Goal: Information Seeking & Learning: Learn about a topic

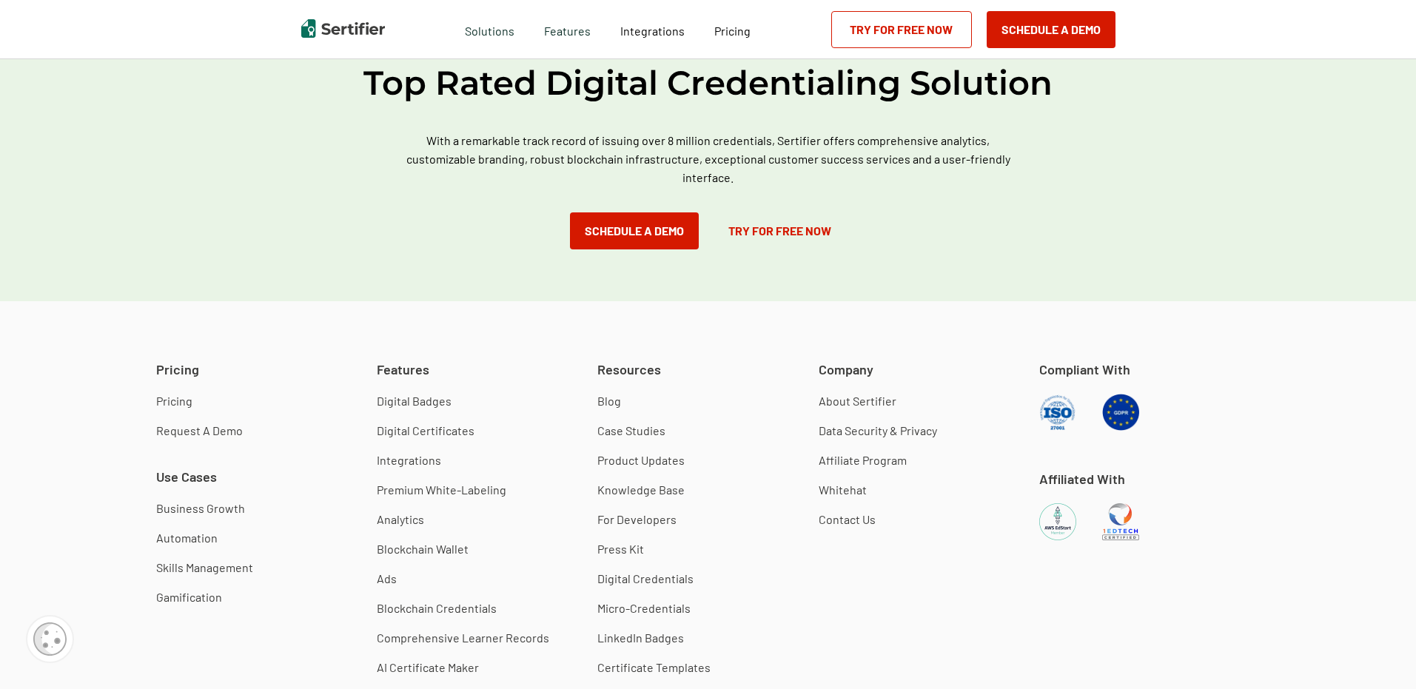
scroll to position [4163, 0]
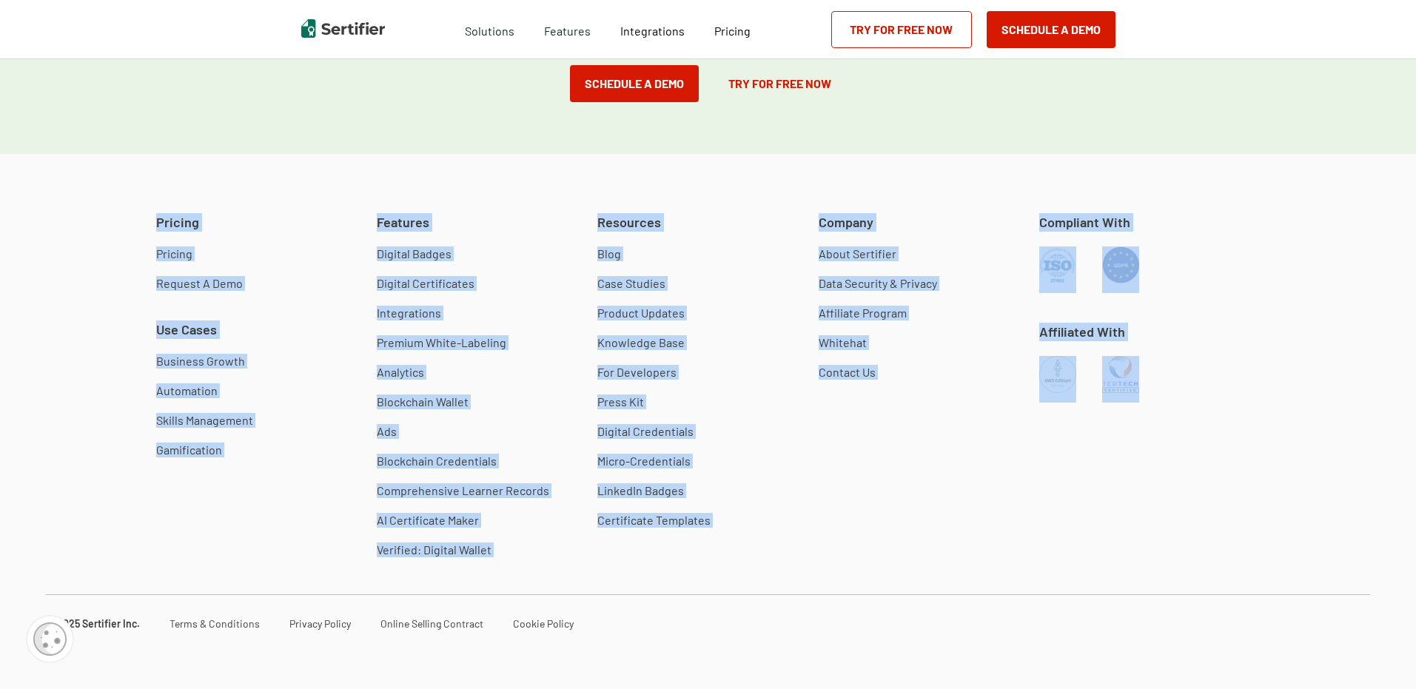
drag, startPoint x: 161, startPoint y: 184, endPoint x: 1162, endPoint y: 531, distance: 1059.1
click at [1162, 531] on div "Pricing Pricing Request A Demo Use Cases Business Growth Automation Skills Mana…" at bounding box center [708, 421] width 1416 height 535
click at [1162, 531] on div "Pricing Pricing Request A Demo Use Cases Business Growth Automation Skills Mana…" at bounding box center [708, 392] width 1324 height 359
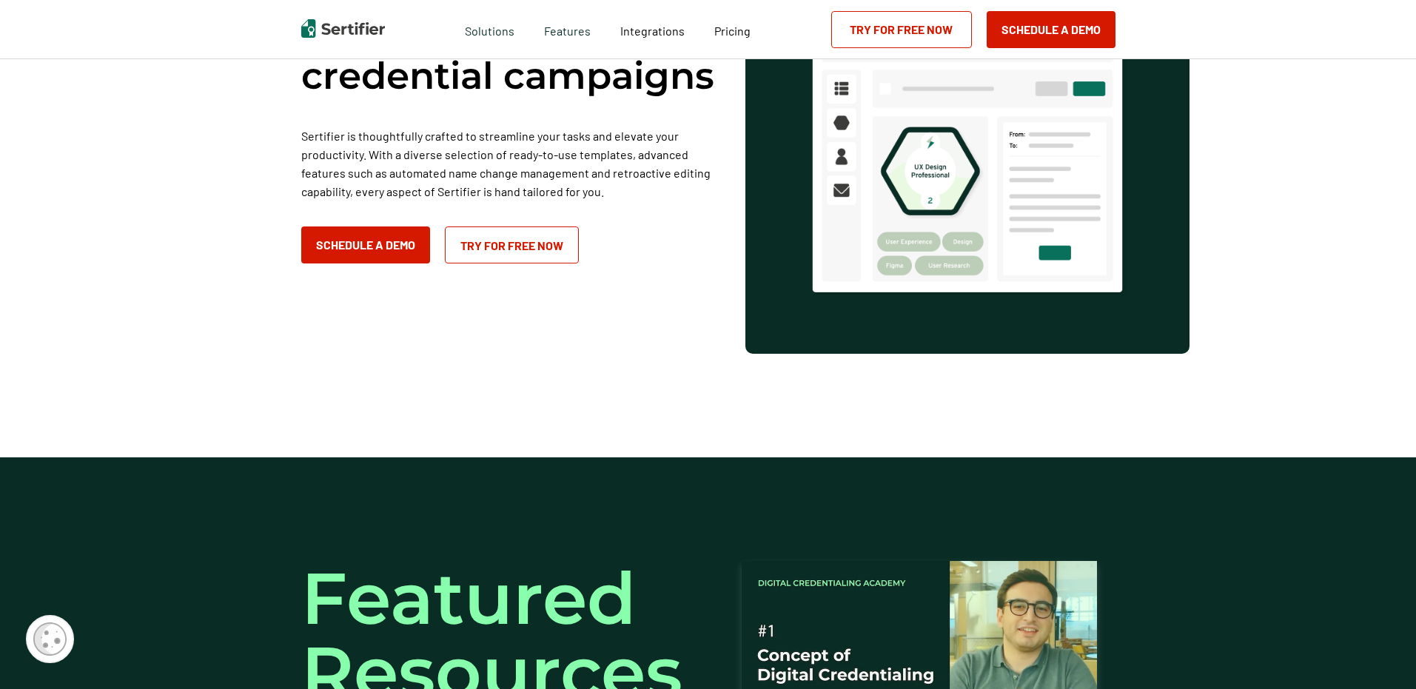
scroll to position [0, 0]
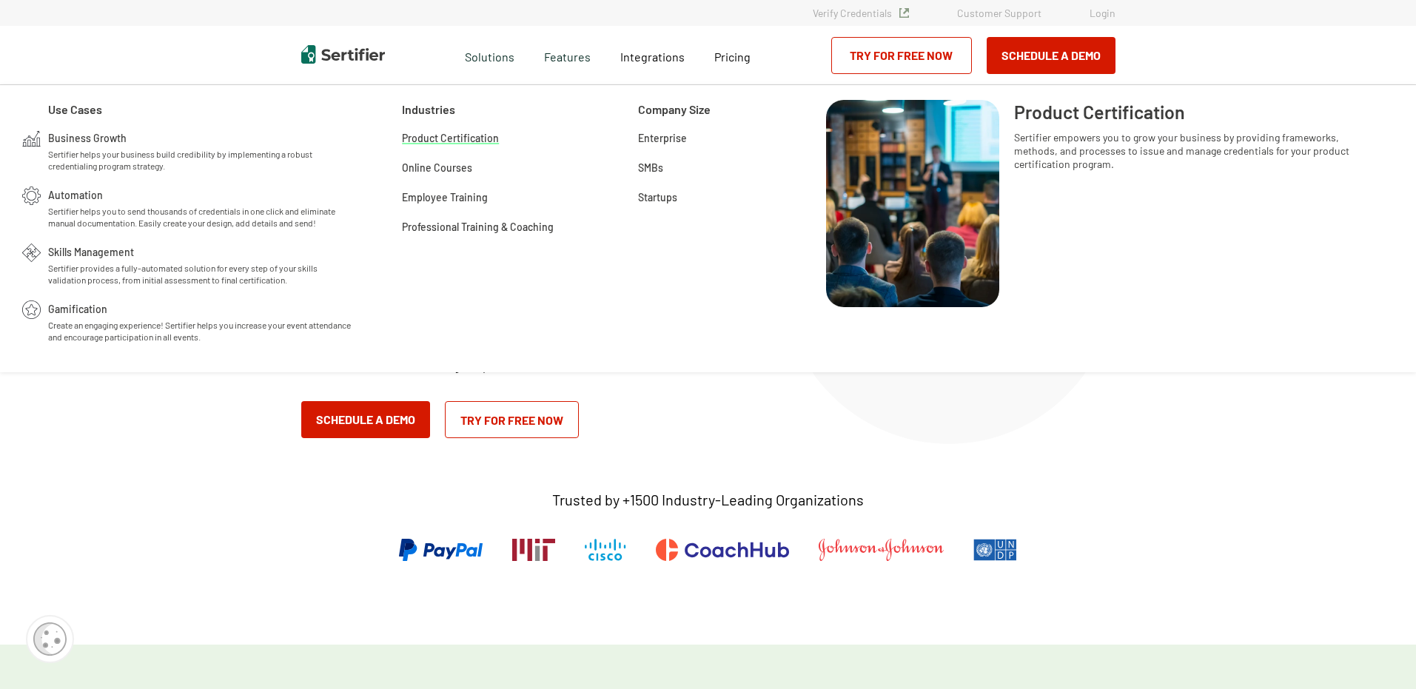
click at [426, 140] on span "Product Certification" at bounding box center [450, 137] width 97 height 15
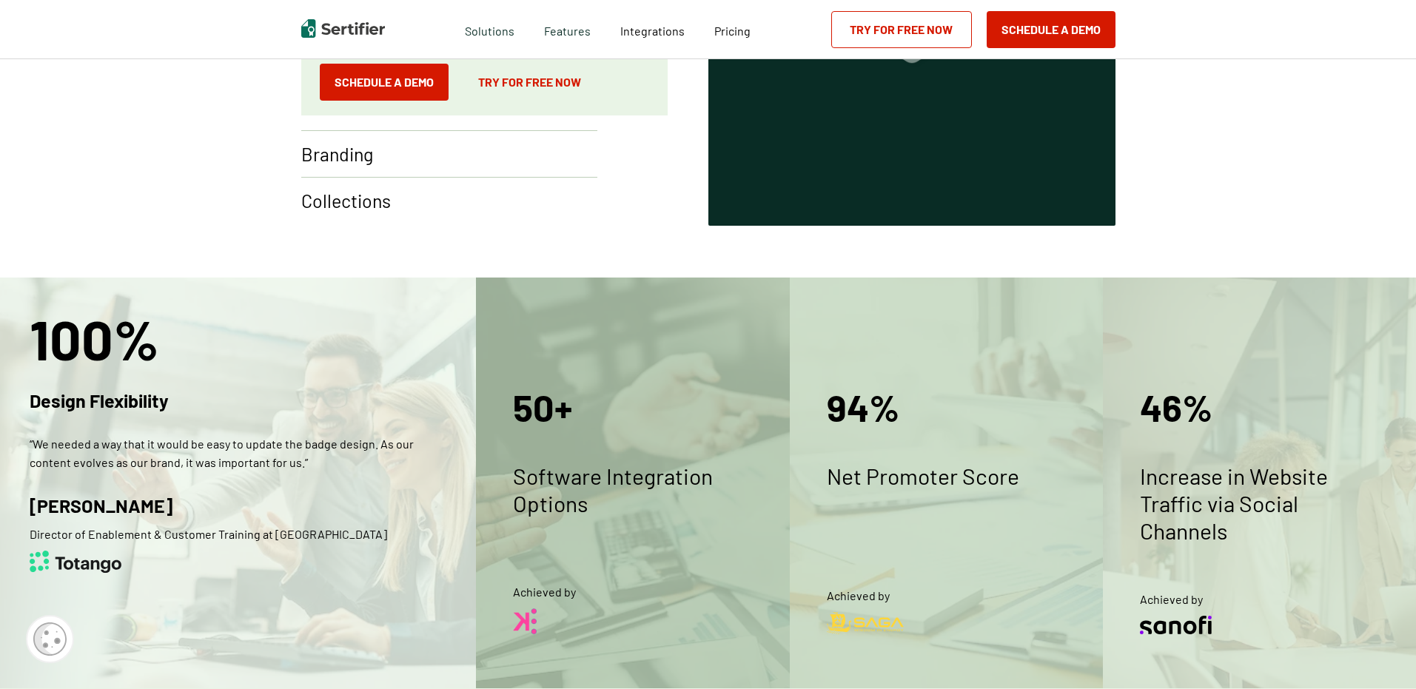
scroll to position [2090, 0]
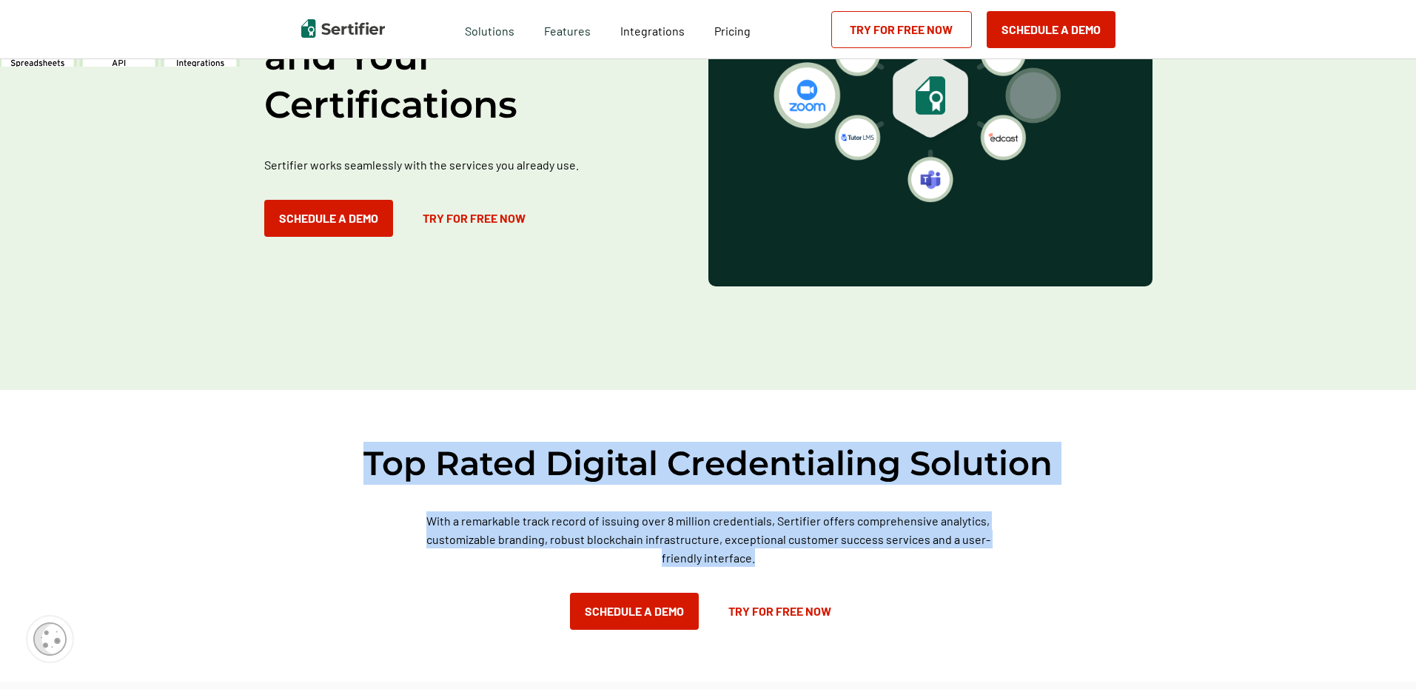
drag, startPoint x: 349, startPoint y: 443, endPoint x: 1013, endPoint y: 593, distance: 680.7
click at [1013, 593] on div "Top Rated Digital Credentialing Solution With a remarkable track record of issu…" at bounding box center [708, 536] width 888 height 292
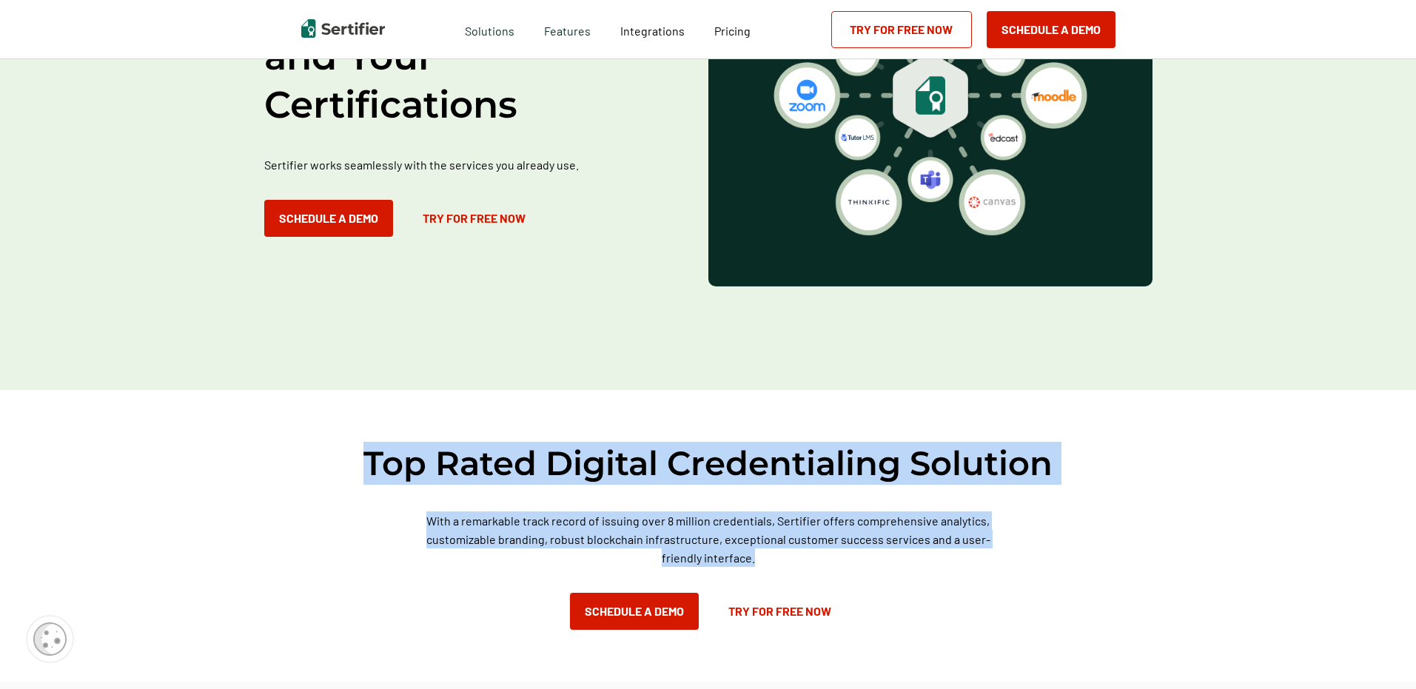
drag, startPoint x: 985, startPoint y: 569, endPoint x: 361, endPoint y: 452, distance: 634.1
click at [362, 458] on div "Top Rated Digital Credentialing Solution With a remarkable track record of issu…" at bounding box center [708, 536] width 888 height 292
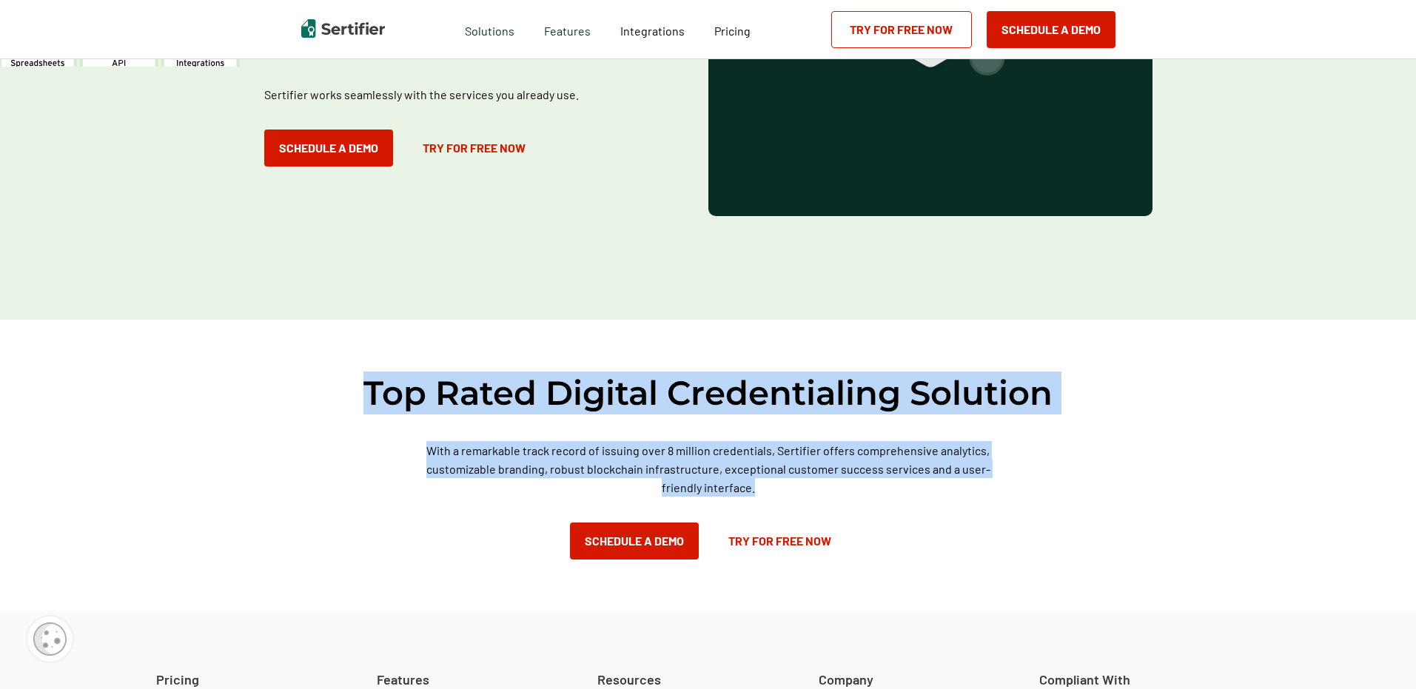
scroll to position [2590, 0]
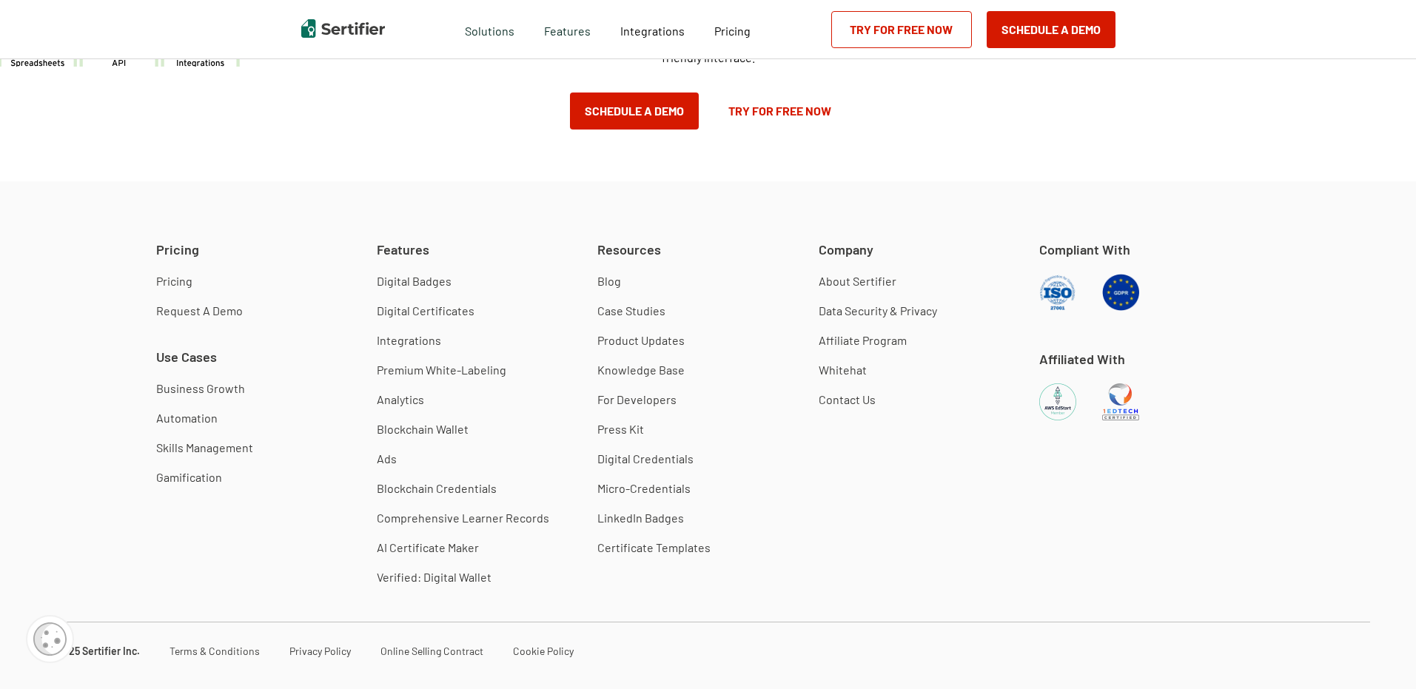
click at [1068, 552] on div "Pricing Pricing Request A Demo Use Cases Business Growth Automation Skills Mana…" at bounding box center [708, 420] width 1324 height 359
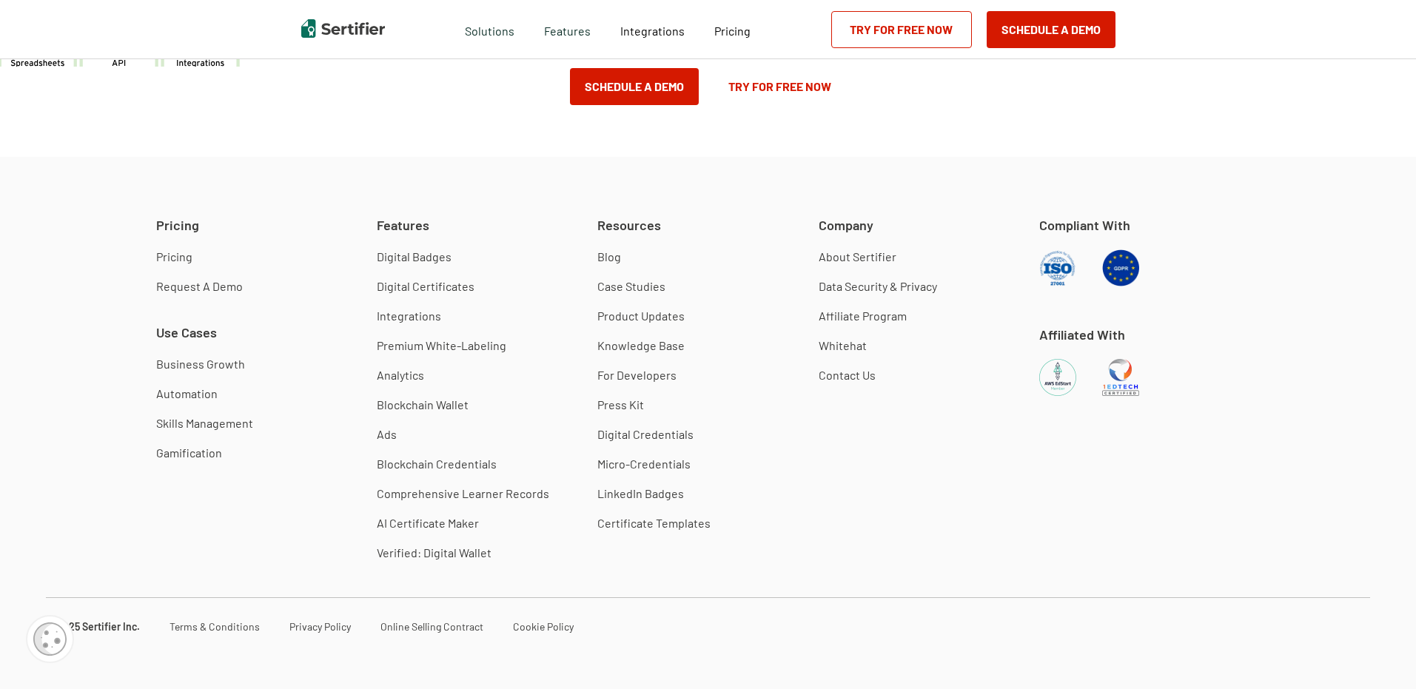
scroll to position [2621, 0]
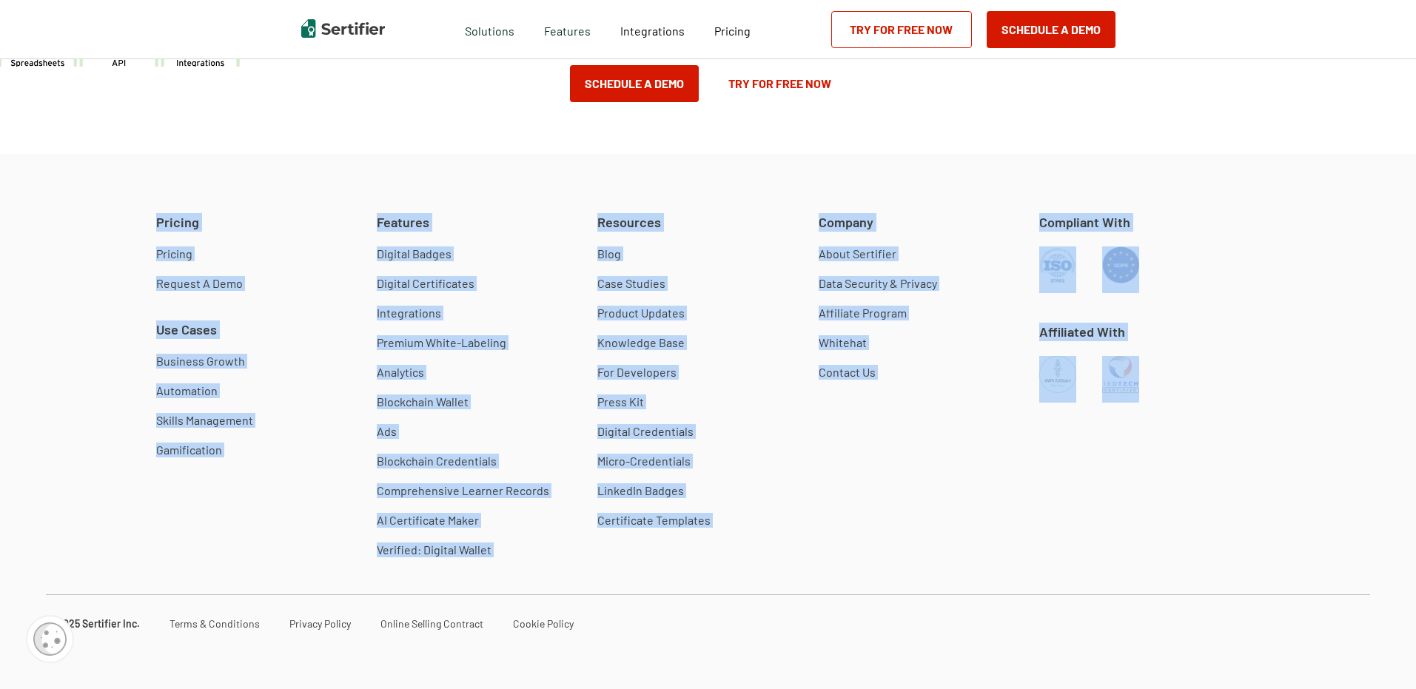
drag, startPoint x: 1291, startPoint y: 519, endPoint x: 104, endPoint y: 180, distance: 1234.2
click at [104, 180] on div "Pricing Pricing Request A Demo Use Cases Business Growth Automation Skills Mana…" at bounding box center [708, 421] width 1416 height 535
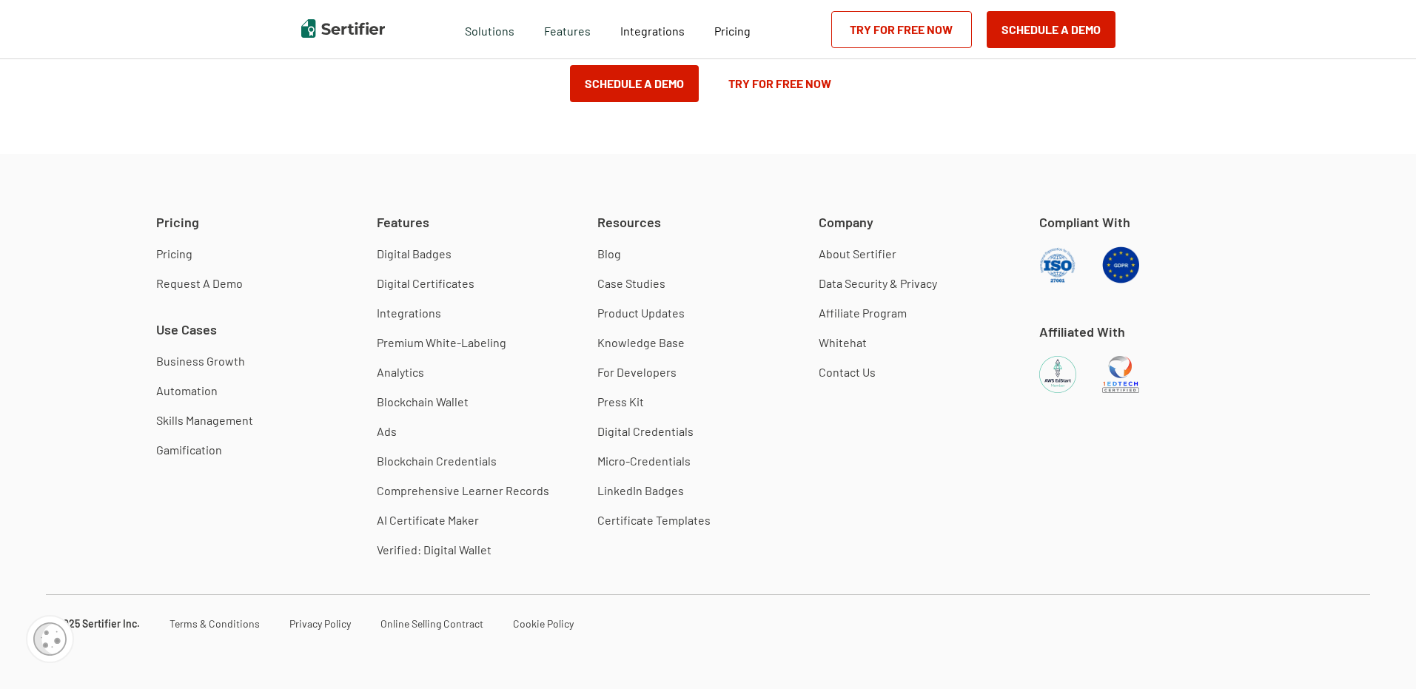
click at [650, 284] on link "Case Studies" at bounding box center [631, 283] width 68 height 15
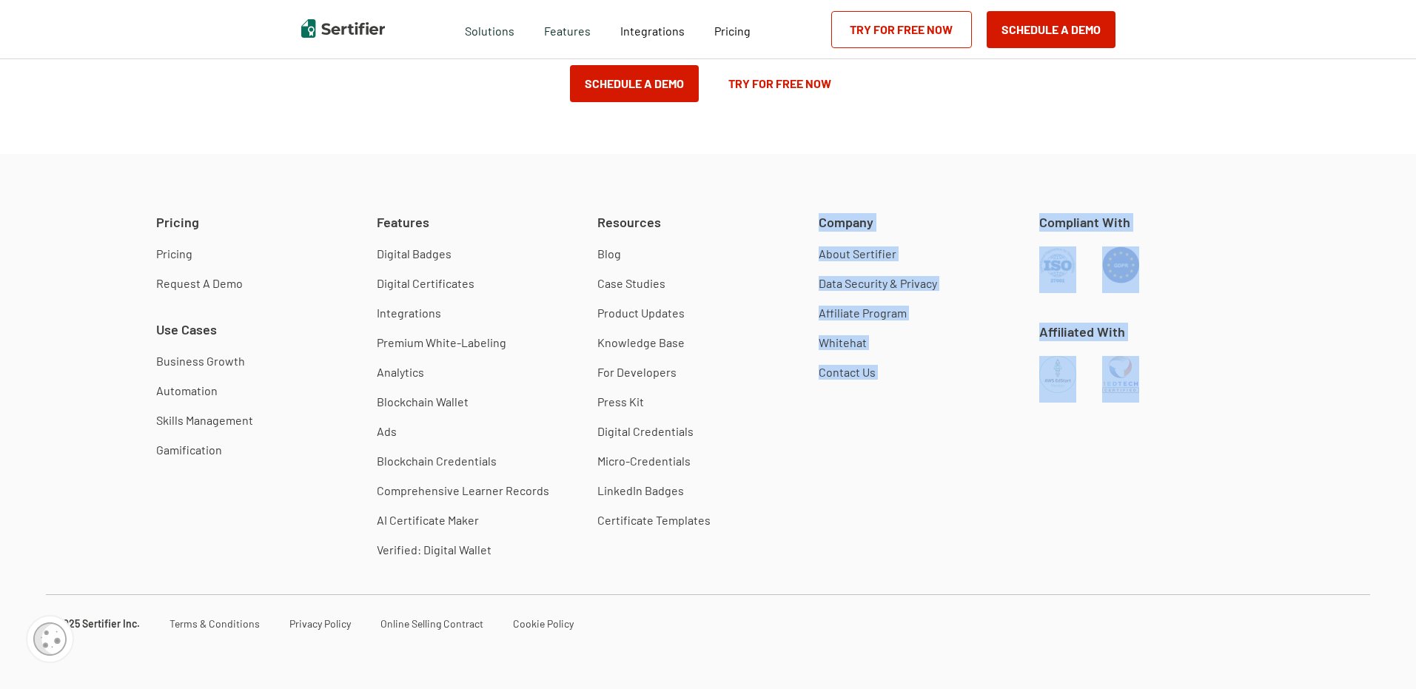
drag, startPoint x: 1127, startPoint y: 358, endPoint x: 834, endPoint y: 175, distance: 345.5
click at [834, 175] on div "Pricing Pricing Request A Demo Use Cases Business Growth Automation Skills Mana…" at bounding box center [708, 421] width 1416 height 535
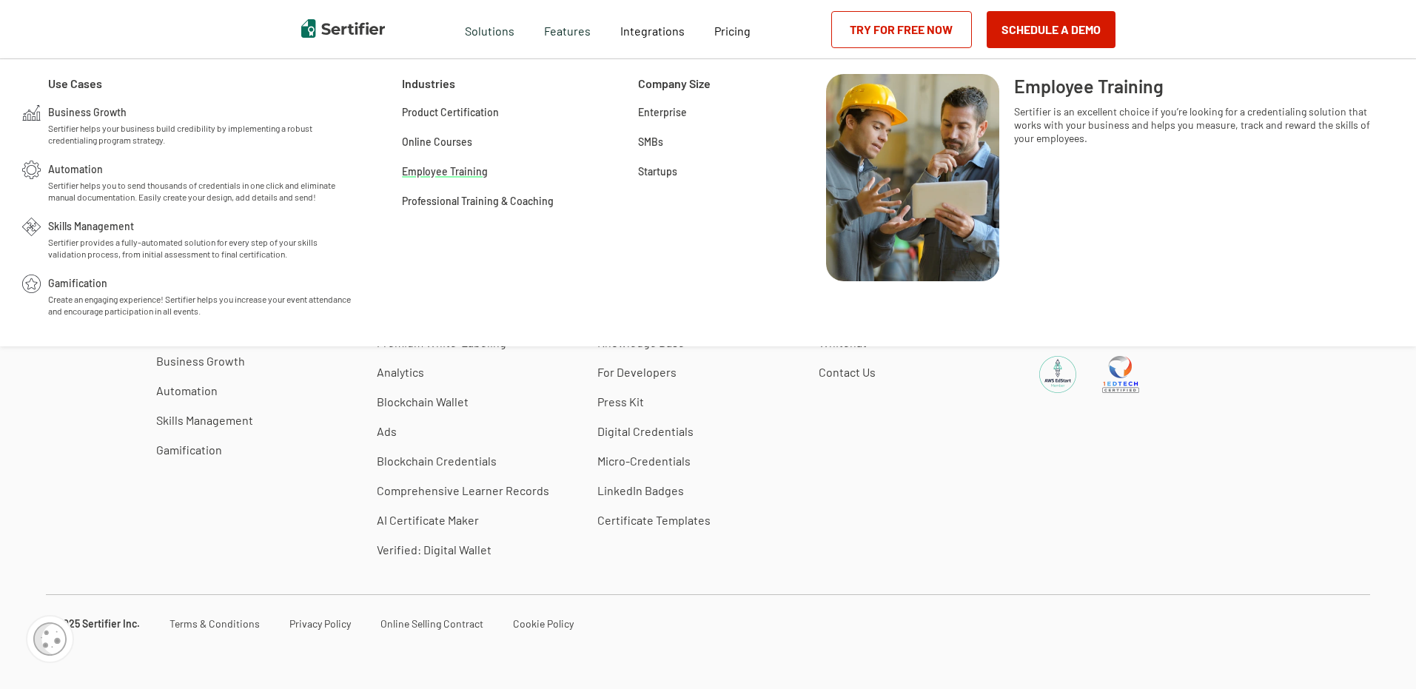
click at [418, 169] on span "Employee Training" at bounding box center [445, 170] width 86 height 15
